Goal: Task Accomplishment & Management: Use online tool/utility

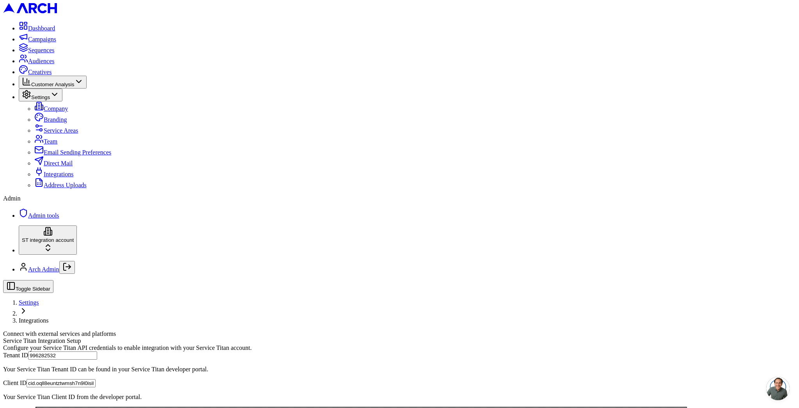
scroll to position [206, 0]
click at [55, 64] on span "Audiences" at bounding box center [41, 61] width 27 height 7
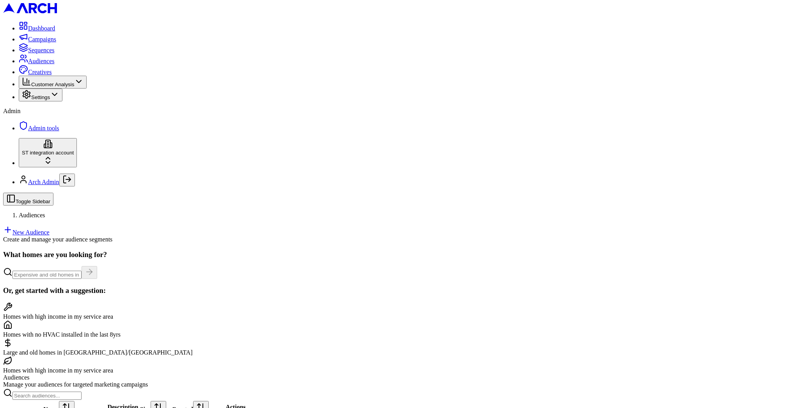
click at [50, 229] on link "New Audience" at bounding box center [26, 232] width 46 height 7
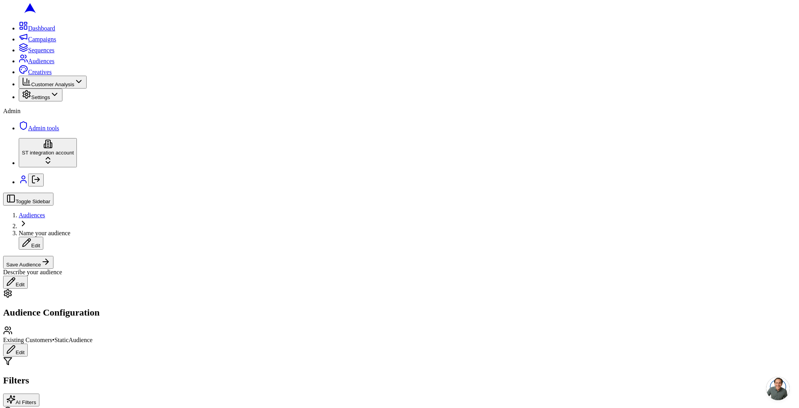
scroll to position [345, 0]
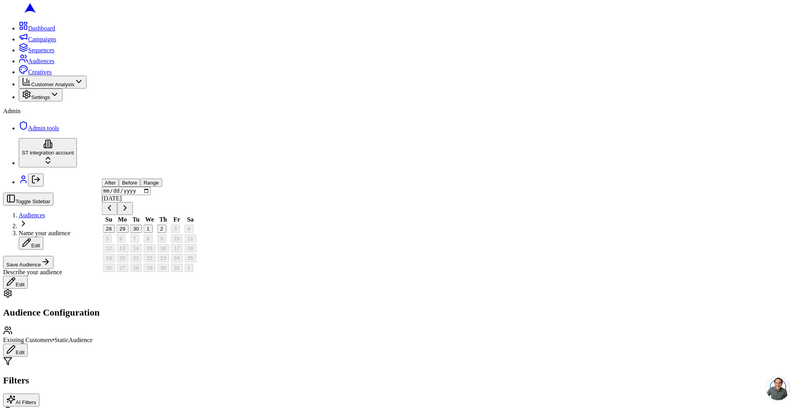
click at [128, 233] on button "29" at bounding box center [122, 229] width 12 height 8
type input "[DATE]"
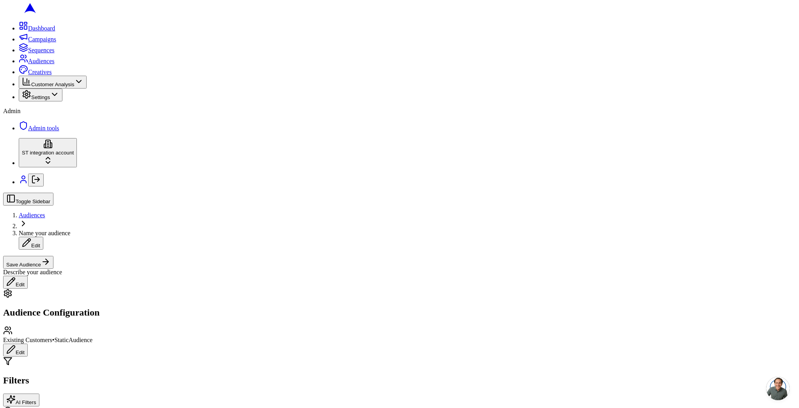
scroll to position [325, 0]
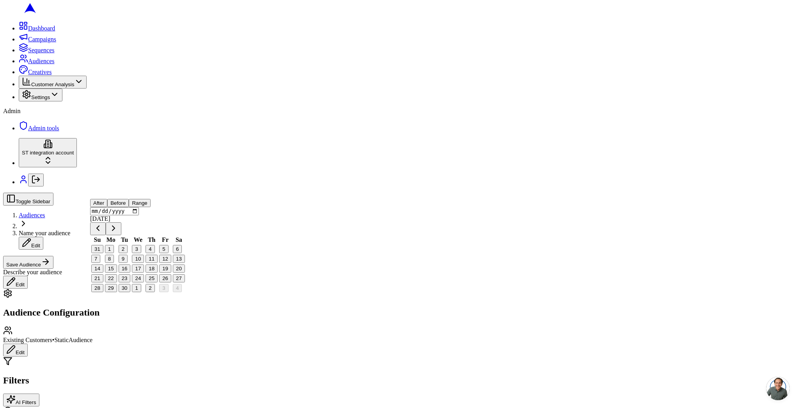
click at [117, 273] on button "15" at bounding box center [111, 269] width 12 height 8
type input "[DATE]"
